Goal: Transaction & Acquisition: Purchase product/service

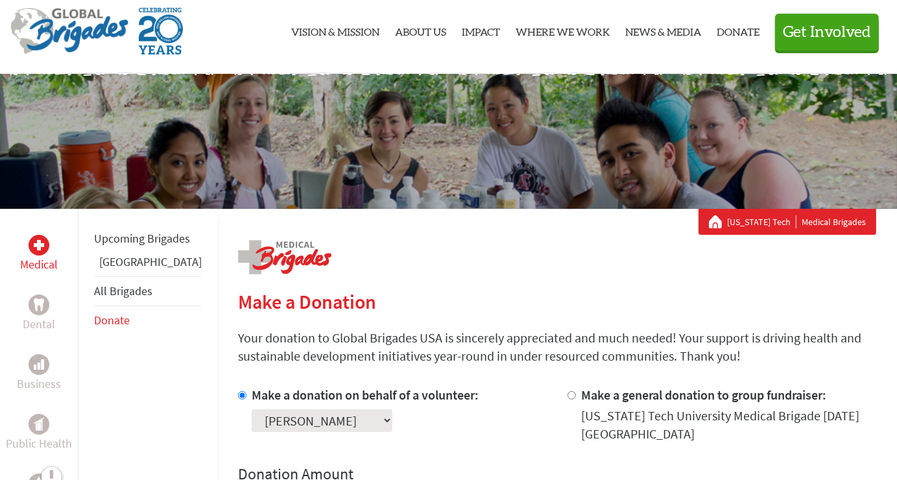
scroll to position [30, 0]
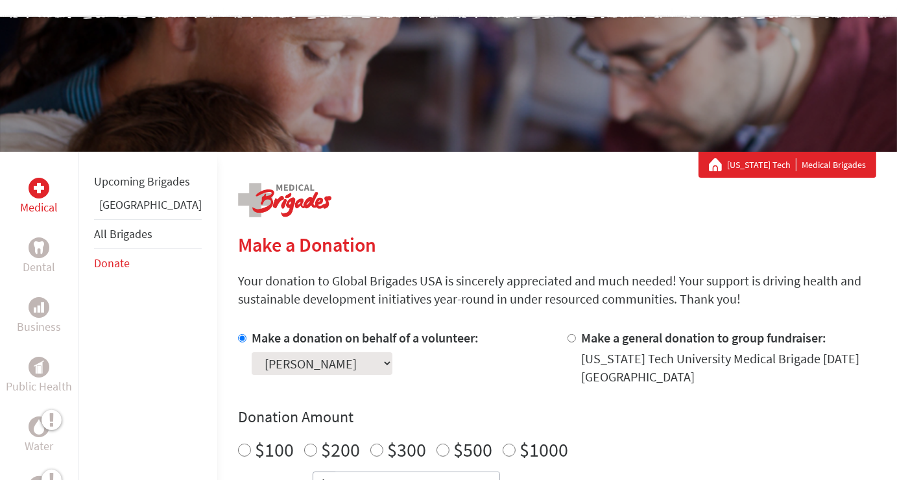
scroll to position [91, 0]
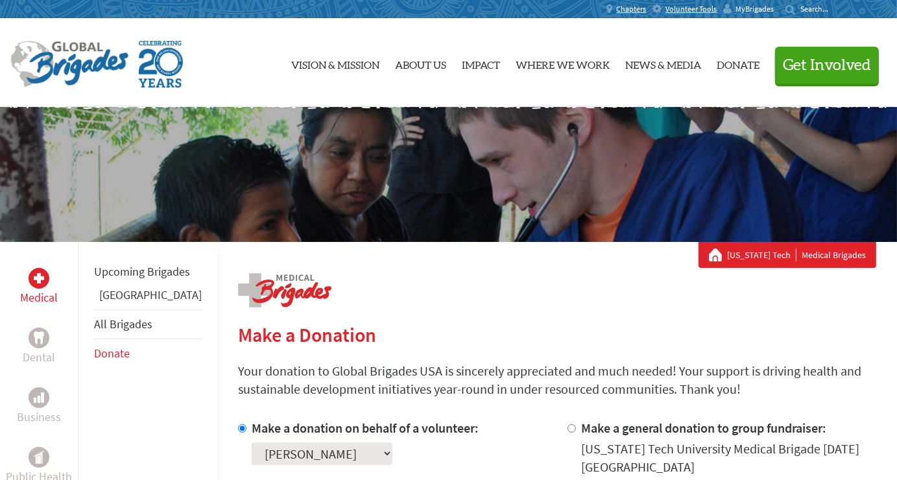
click at [762, 10] on span "MyBrigades" at bounding box center [755, 9] width 38 height 10
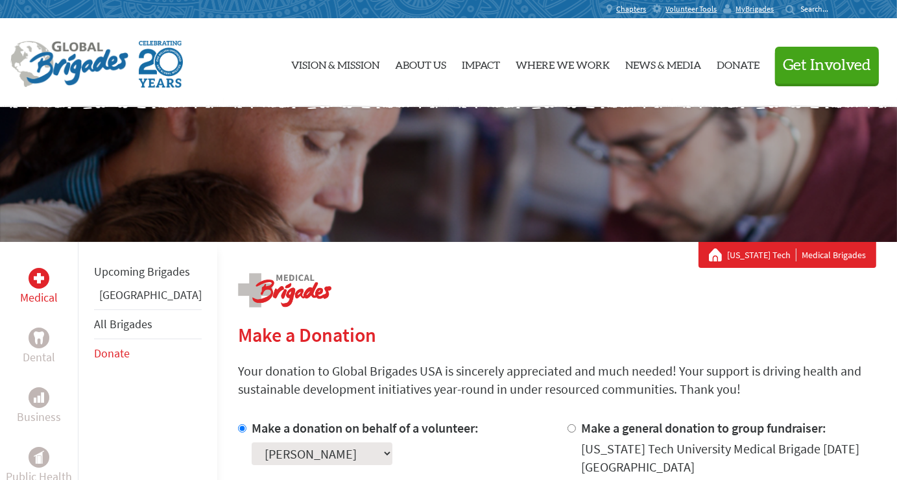
click at [751, 0] on div "MyBrigades" at bounding box center [752, 9] width 57 height 18
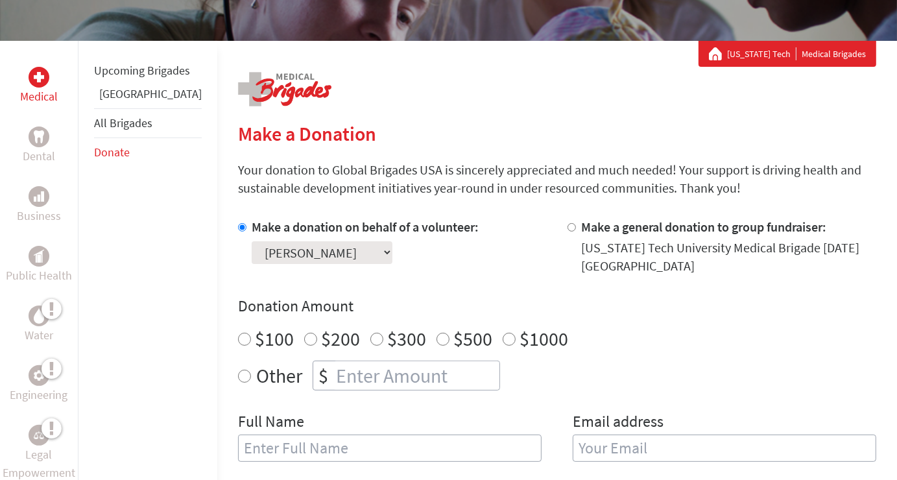
scroll to position [200, 0]
